Goal: Transaction & Acquisition: Purchase product/service

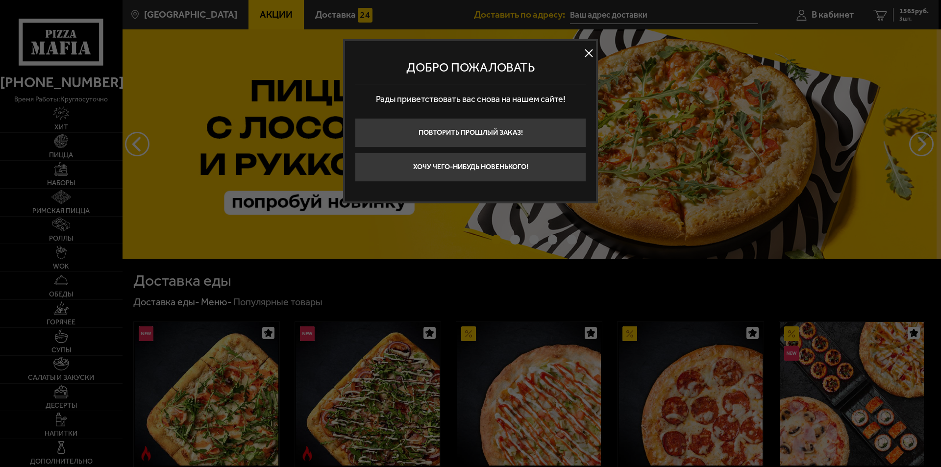
type input "[STREET_ADDRESS]"
click at [591, 52] on button at bounding box center [588, 53] width 15 height 15
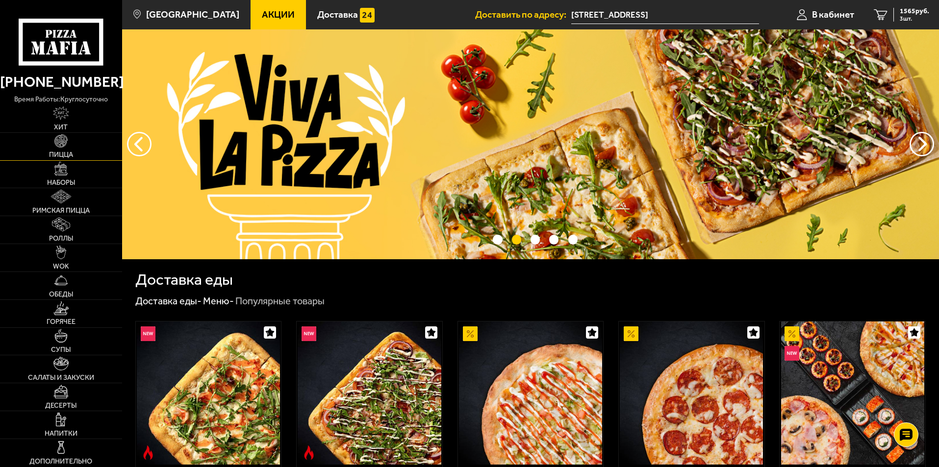
click at [55, 141] on img at bounding box center [61, 141] width 14 height 14
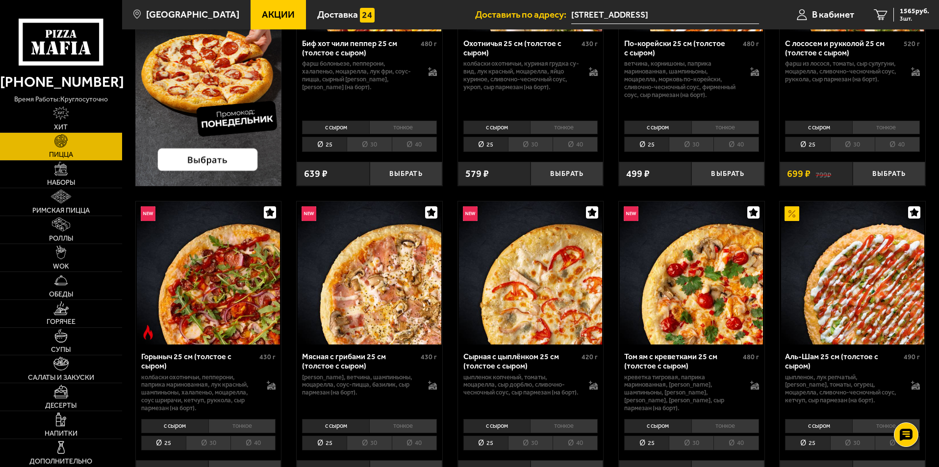
scroll to position [196, 0]
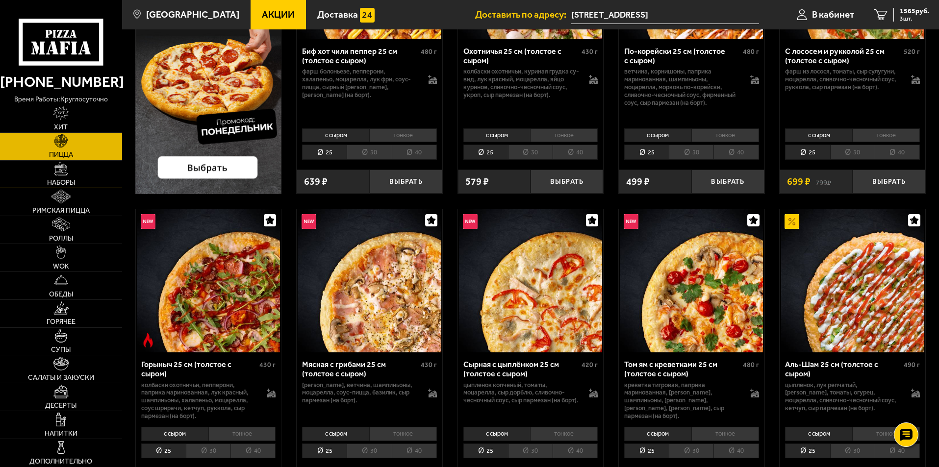
click at [65, 177] on link "Наборы" at bounding box center [61, 174] width 122 height 27
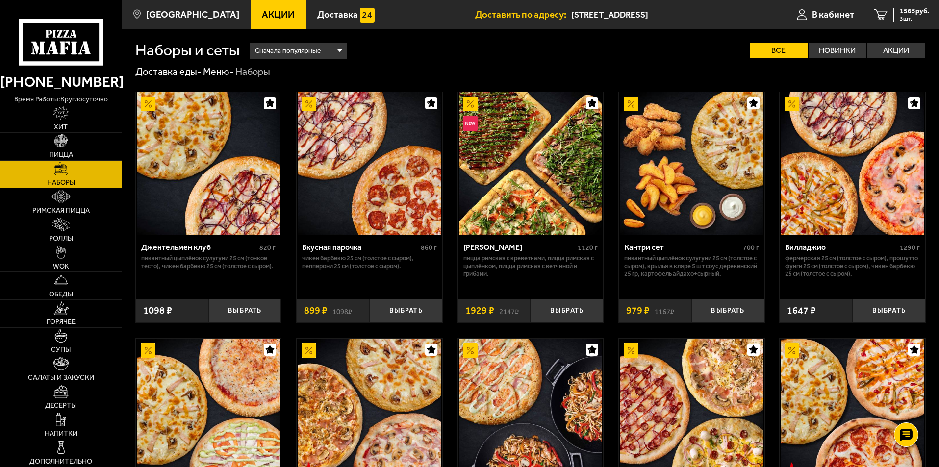
click at [262, 10] on span "Акции" at bounding box center [278, 14] width 33 height 9
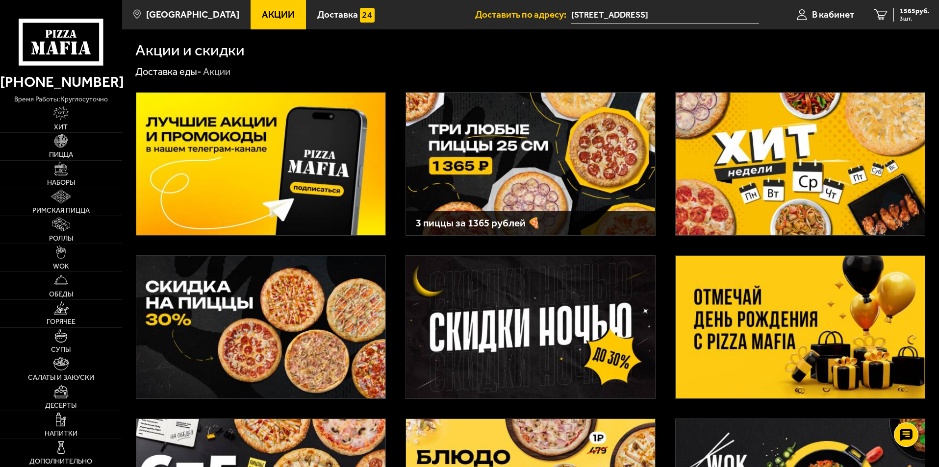
click at [510, 150] on img at bounding box center [530, 164] width 249 height 143
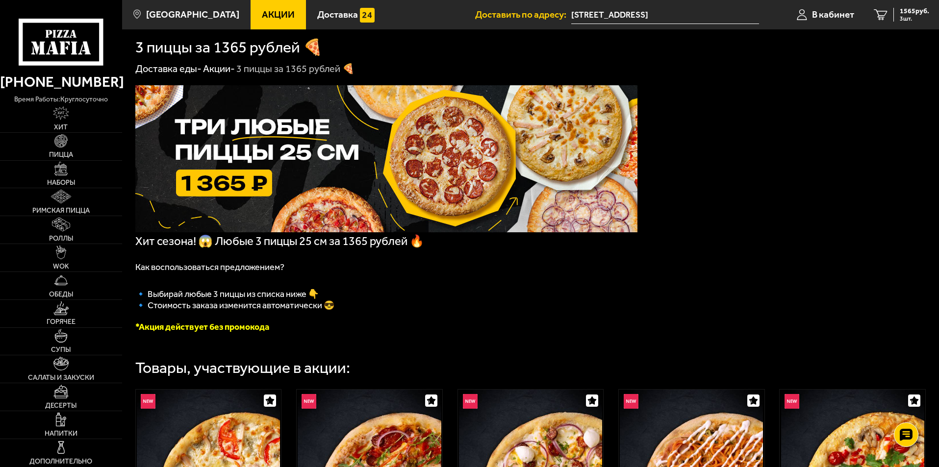
scroll to position [294, 0]
